Goal: Register for event/course

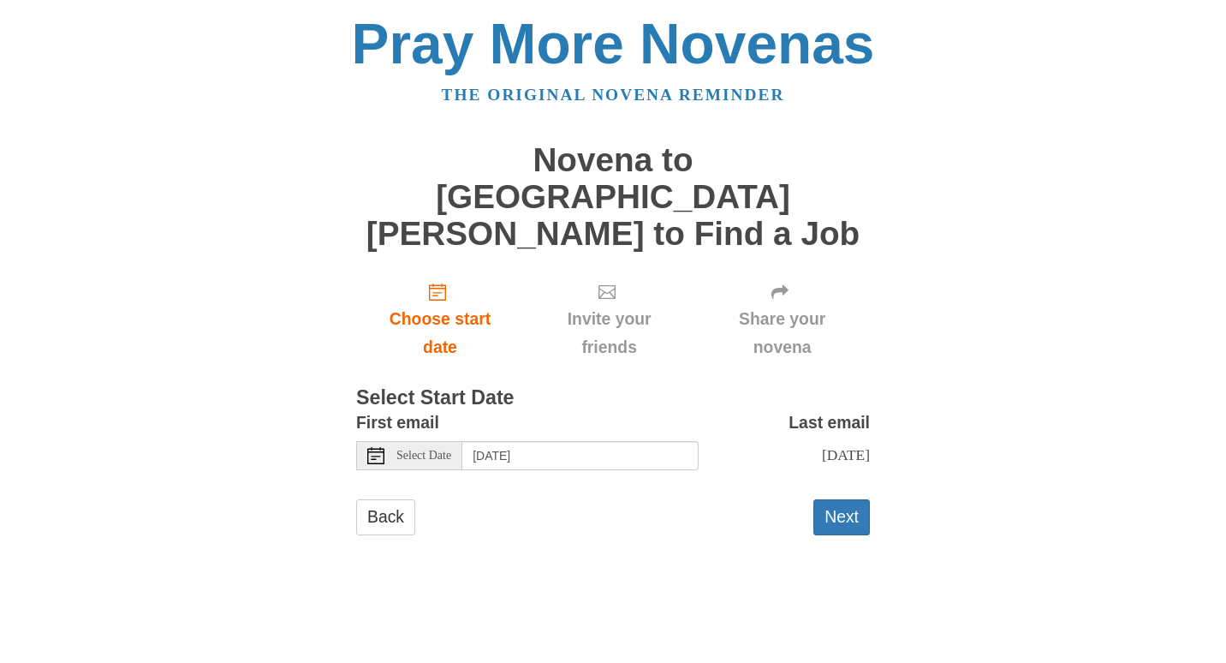
click at [389, 441] on div "Select Date" at bounding box center [409, 455] width 106 height 29
click at [847, 502] on button "Next" at bounding box center [842, 516] width 57 height 35
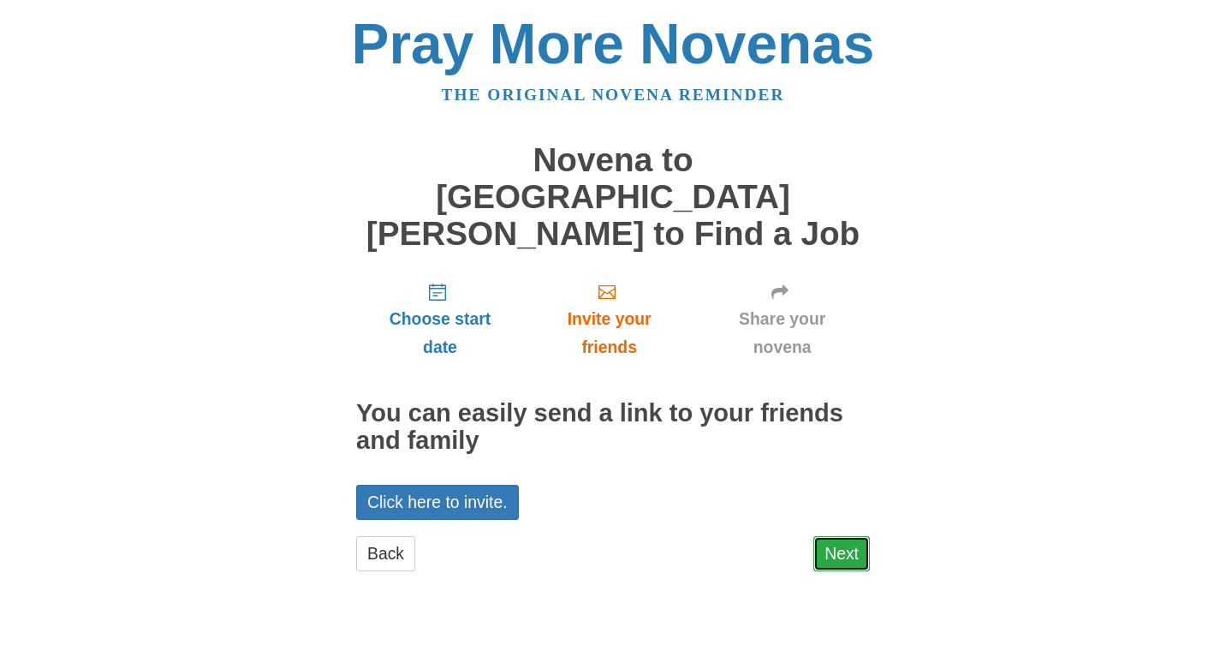
click at [861, 536] on link "Next" at bounding box center [842, 553] width 57 height 35
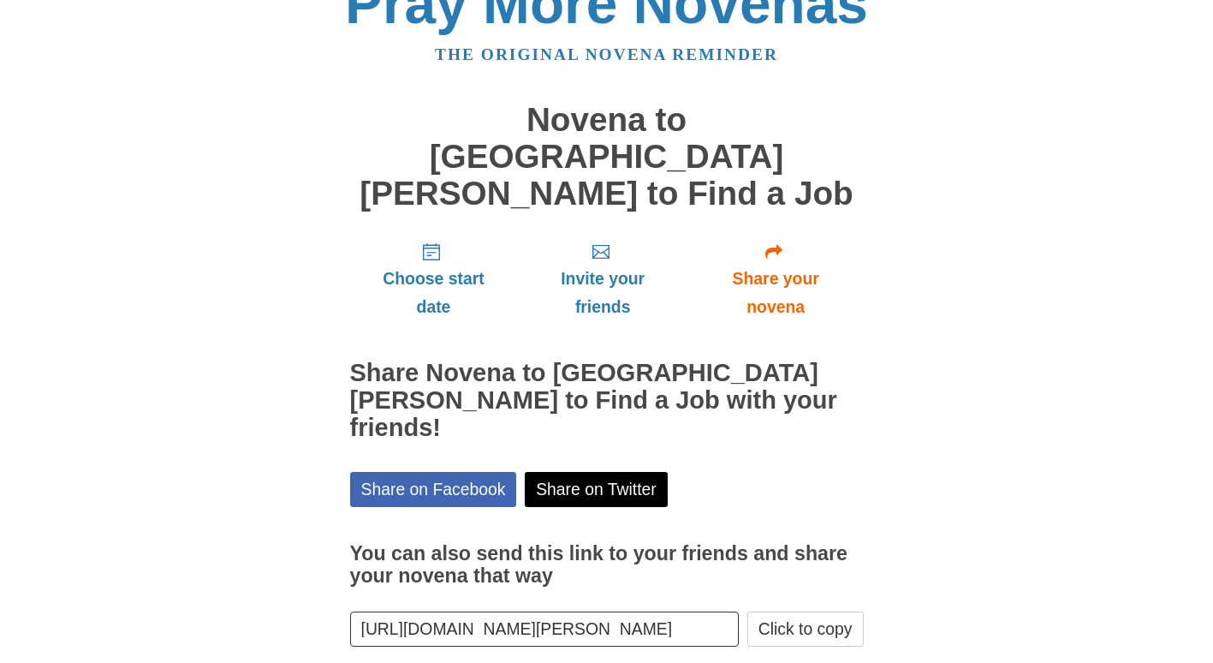
scroll to position [62, 0]
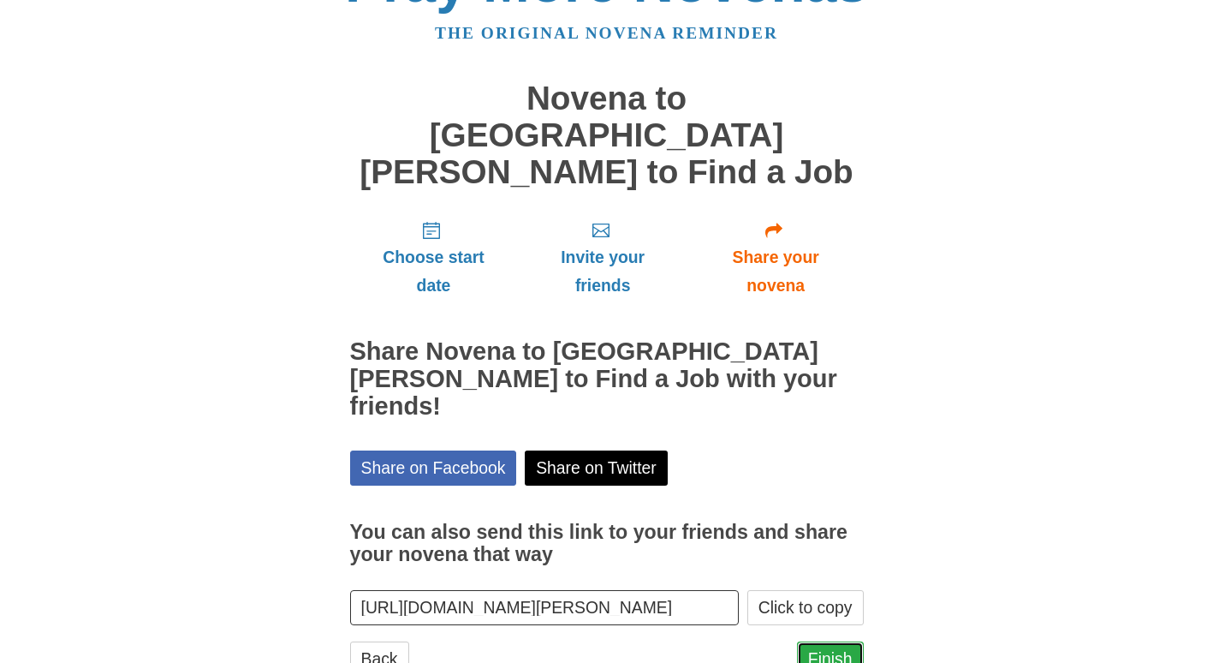
click at [837, 641] on link "Finish" at bounding box center [830, 658] width 67 height 35
